Goal: Task Accomplishment & Management: Use online tool/utility

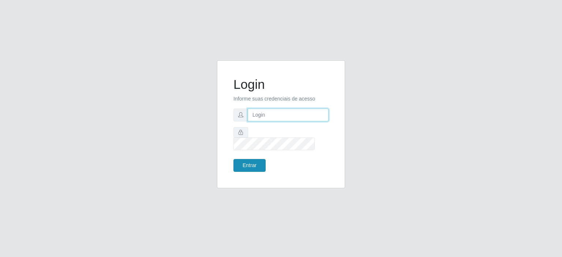
type input "[EMAIL_ADDRESS][DOMAIN_NAME]"
click at [255, 159] on button "Entrar" at bounding box center [249, 165] width 32 height 13
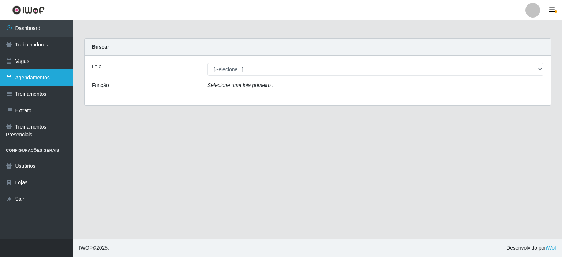
click at [33, 74] on link "Agendamentos" at bounding box center [36, 77] width 73 height 16
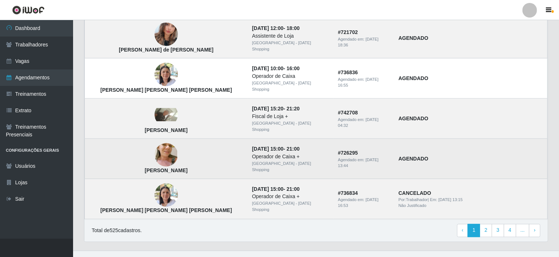
scroll to position [504, 0]
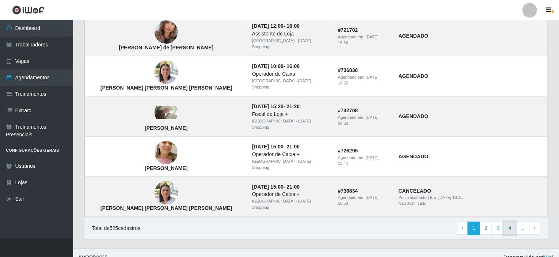
click at [510, 222] on link "4" at bounding box center [510, 228] width 12 height 13
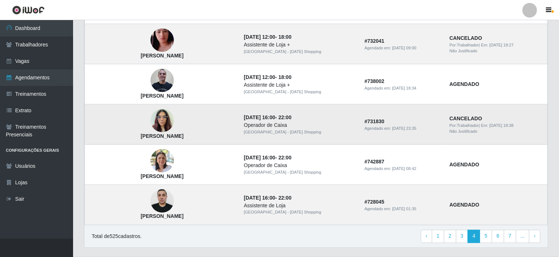
scroll to position [504, 0]
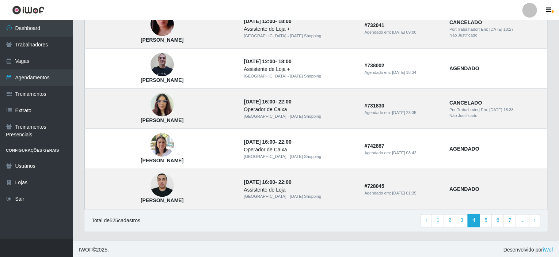
click at [371, 222] on div "Total de 525 cadastros. ‹ Previous 1 2 3 4 5 6 7 ... › Next" at bounding box center [316, 220] width 449 height 13
click at [20, 50] on link "Trabalhadores" at bounding box center [36, 45] width 73 height 16
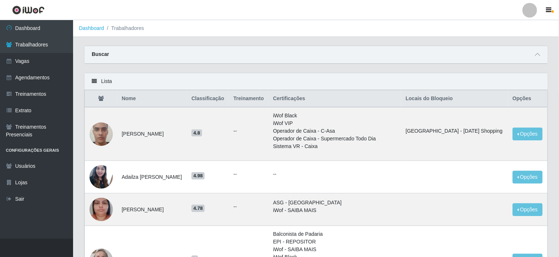
click at [166, 55] on div "Buscar" at bounding box center [316, 55] width 464 height 18
click at [101, 54] on strong "Buscar" at bounding box center [100, 54] width 17 height 6
click at [535, 57] on span at bounding box center [538, 54] width 9 height 8
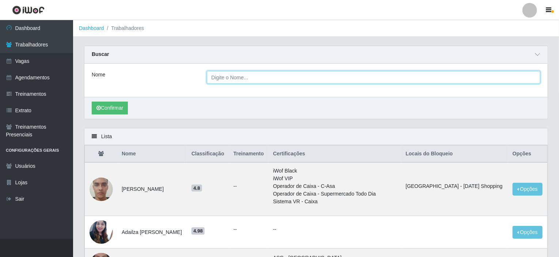
click at [248, 80] on input "Nome" at bounding box center [374, 77] width 334 height 13
click at [92, 102] on button "Confirmar" at bounding box center [110, 108] width 36 height 13
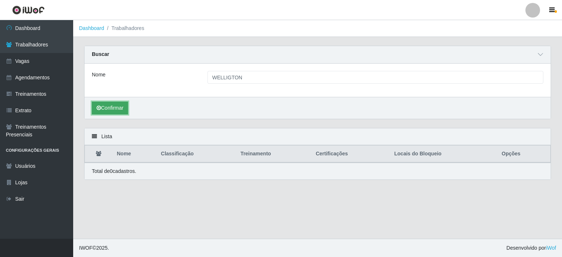
click at [106, 109] on button "Confirmar" at bounding box center [110, 108] width 36 height 13
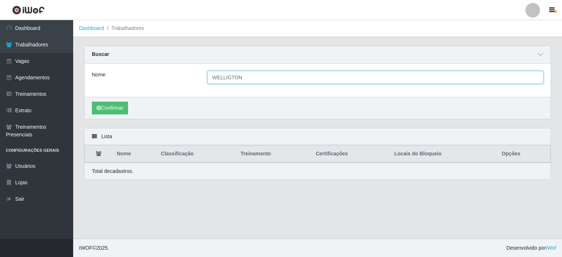
click at [242, 75] on input "WELLIGTON" at bounding box center [375, 77] width 336 height 13
type input "W"
paste input "Wellington"
type input "Wellington"
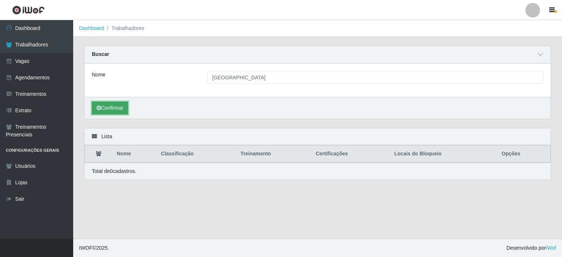
click at [108, 109] on button "Confirmar" at bounding box center [110, 108] width 36 height 13
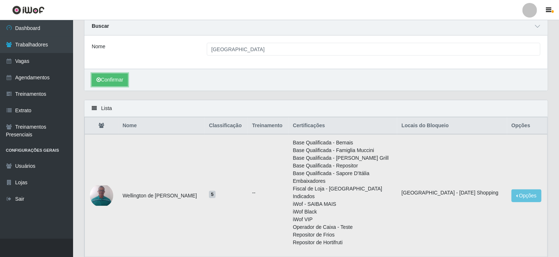
scroll to position [73, 0]
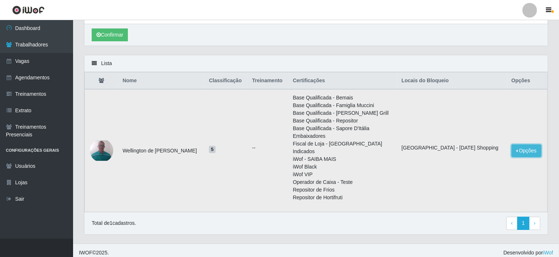
click at [512, 151] on button "Opções" at bounding box center [527, 150] width 30 height 13
